Goal: Task Accomplishment & Management: Use online tool/utility

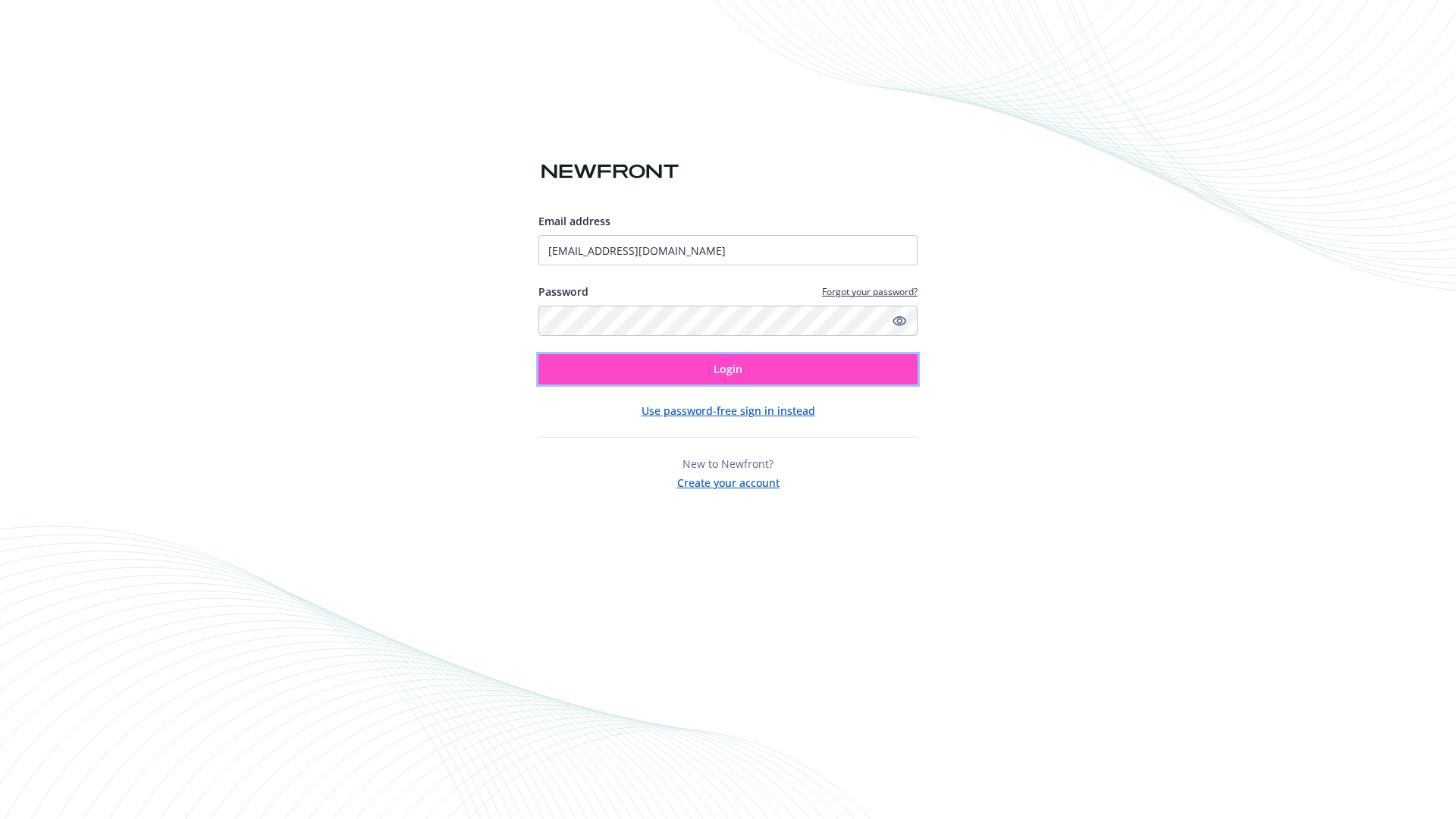
click at [728, 369] on span "Login" at bounding box center [728, 369] width 29 height 14
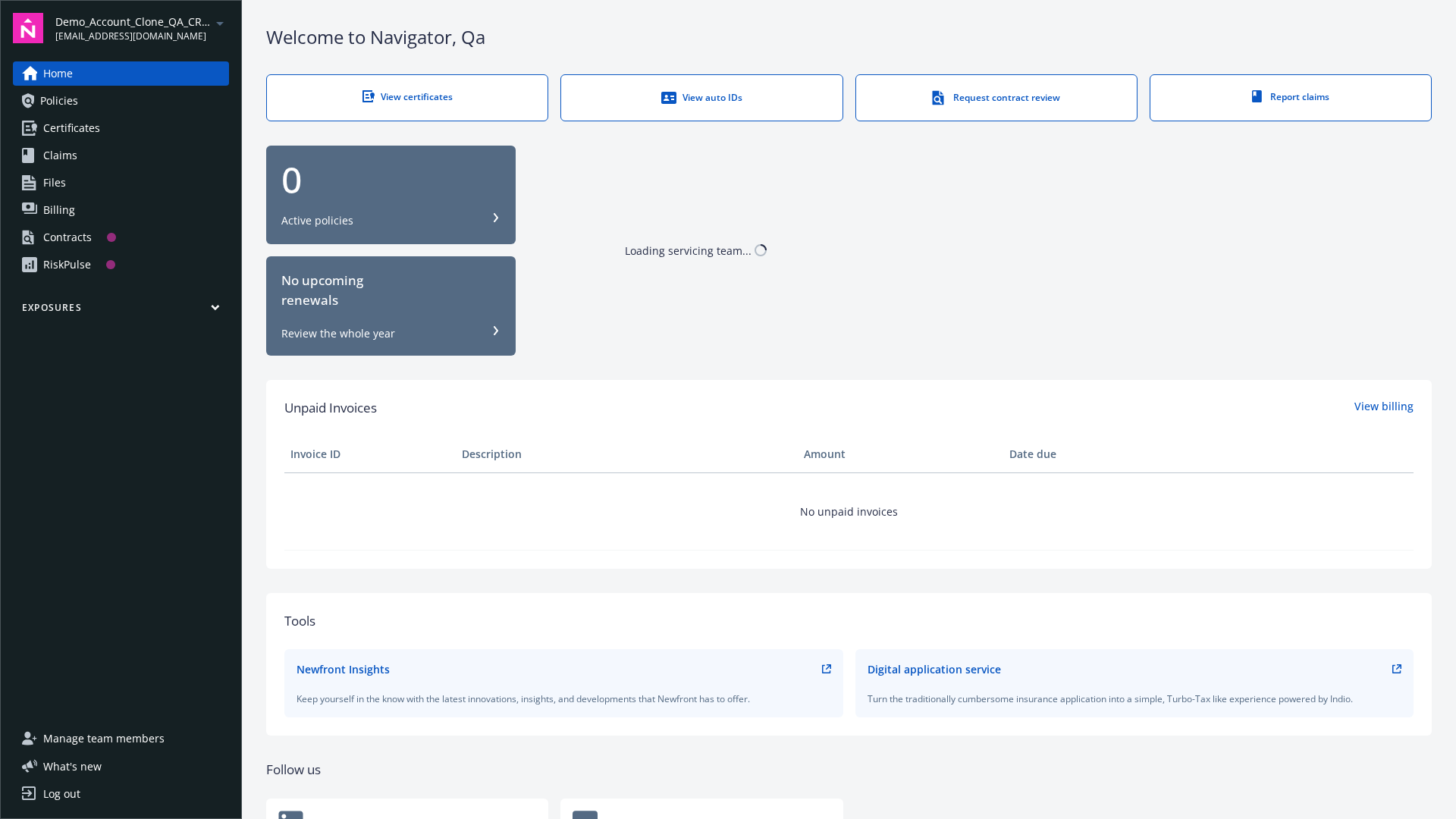
click at [141, 28] on span "Demo_Account_Clone_QA_CR_Tests_Prospect" at bounding box center [133, 21] width 155 height 16
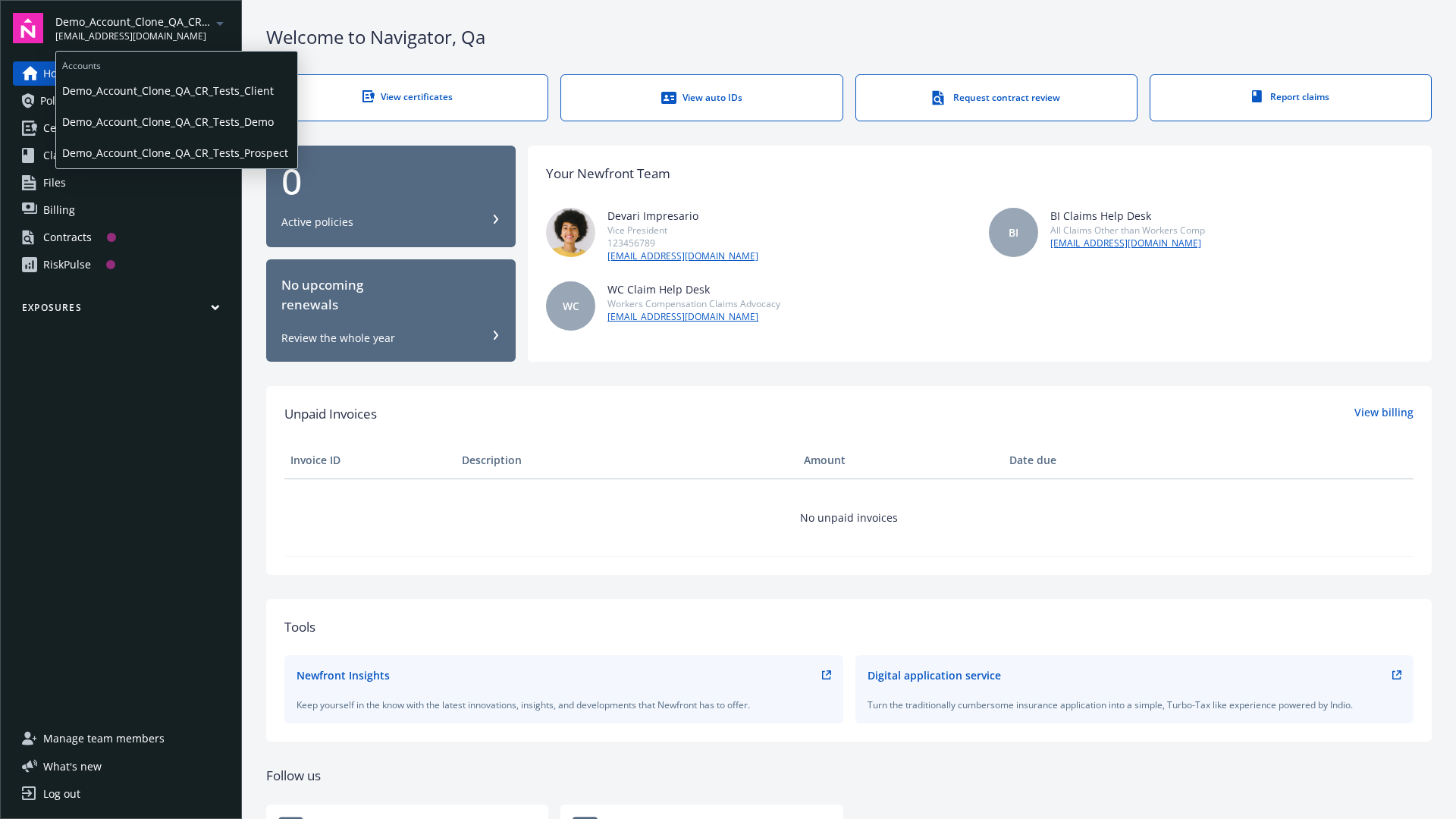
click at [175, 90] on span "Demo_Account_Clone_QA_CR_Tests_Client" at bounding box center [176, 90] width 229 height 31
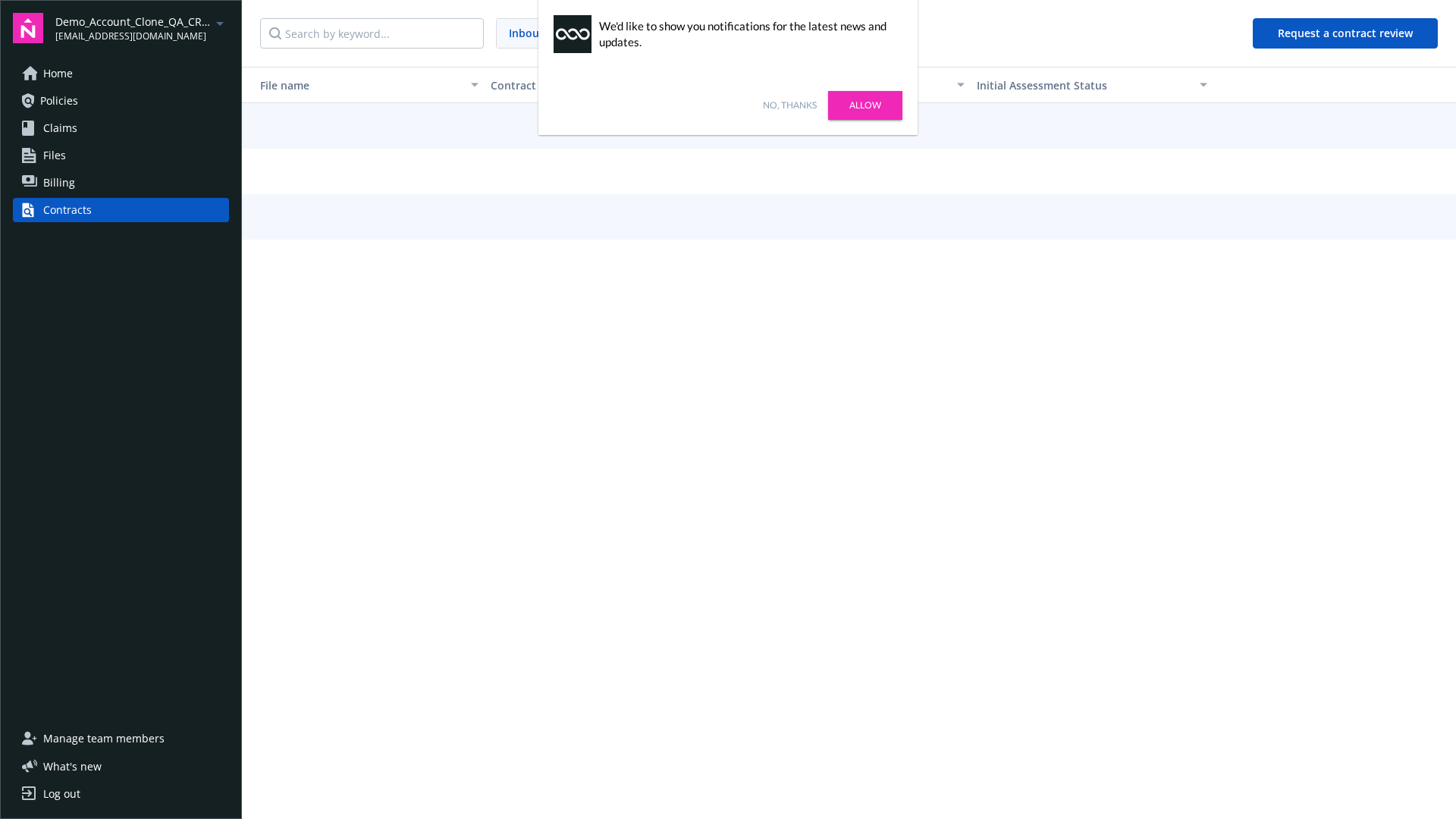
click at [790, 106] on link "No, thanks" at bounding box center [790, 106] width 54 height 14
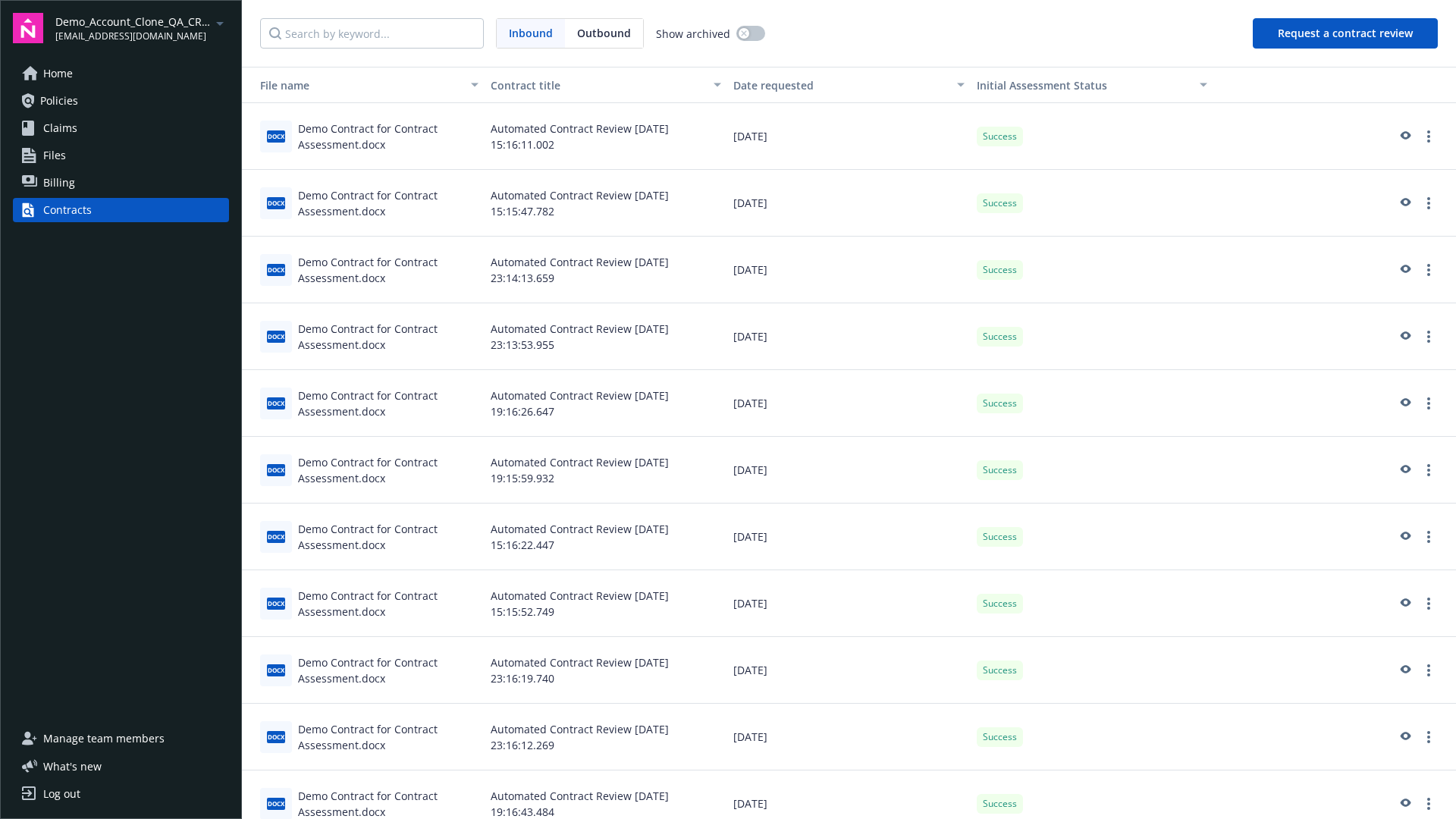
click at [1346, 33] on button "Request a contract review" at bounding box center [1345, 33] width 185 height 30
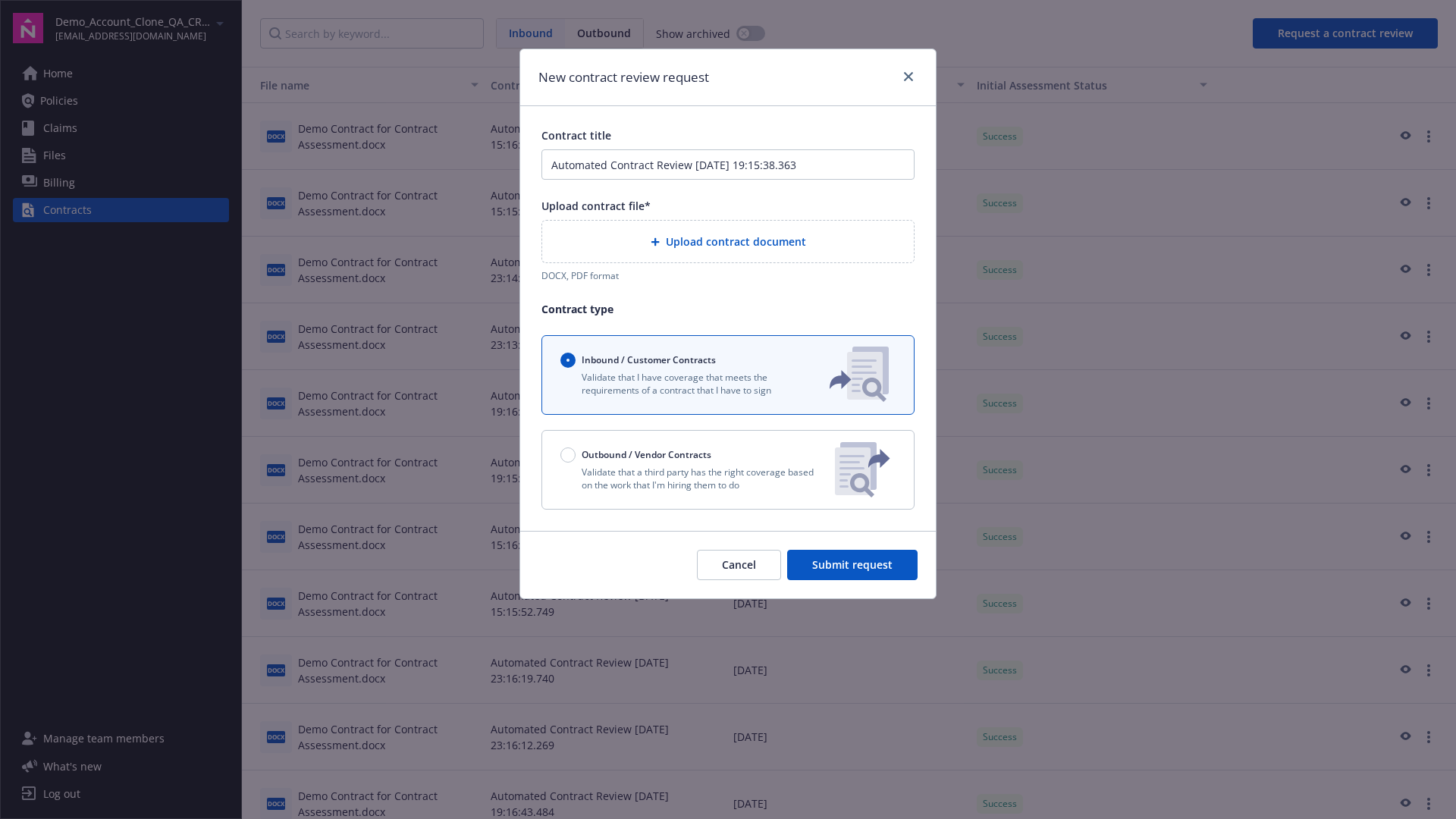
type input "Automated Contract Review [DATE] 19:15:38.363"
click at [728, 469] on p "Validate that a third party has the right coverage based on the work that I'm h…" at bounding box center [691, 478] width 262 height 26
radio input "false"
radio input "true"
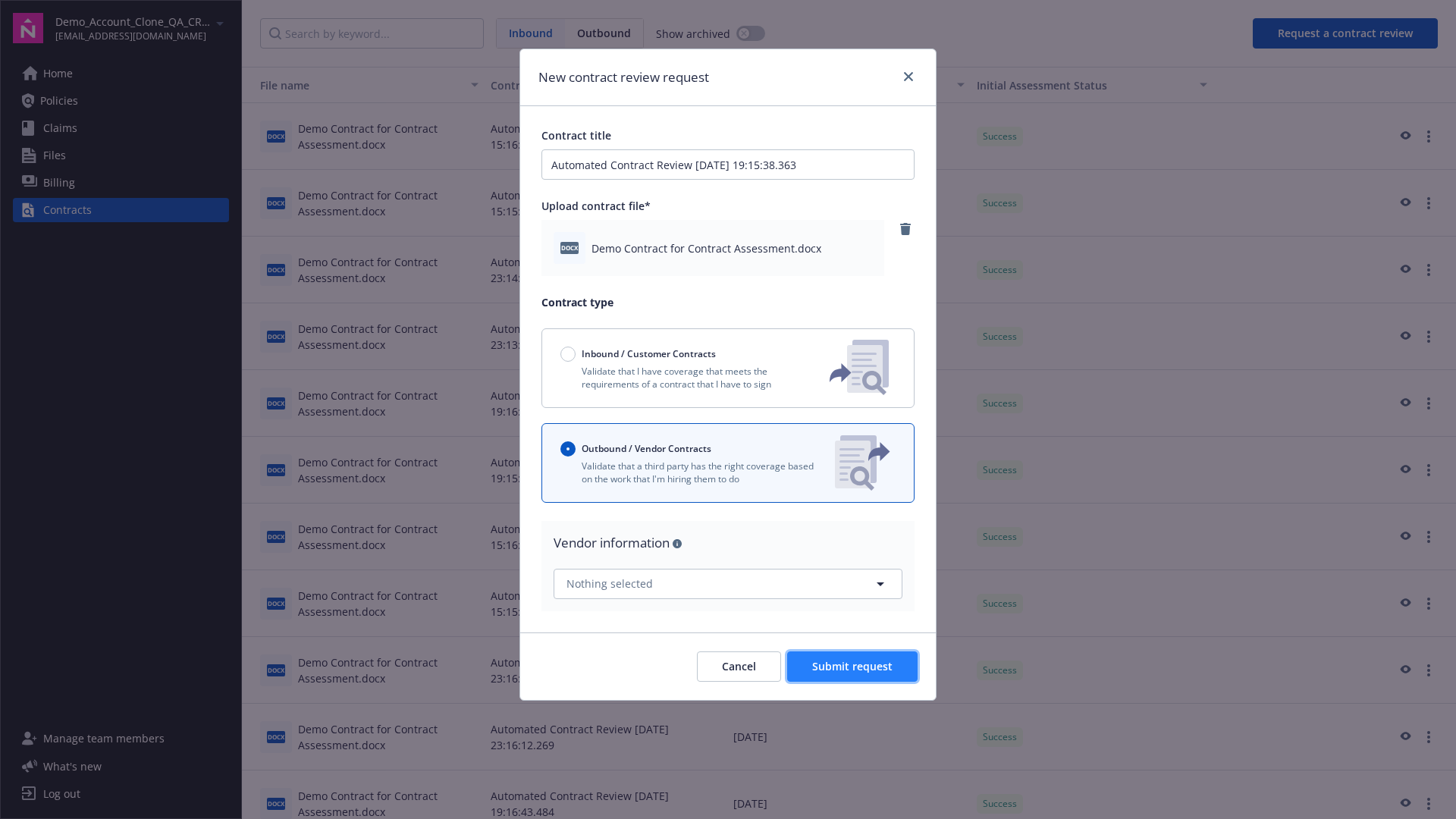
click at [853, 665] on span "Submit request" at bounding box center [853, 665] width 81 height 14
